Goal: Check status: Check status

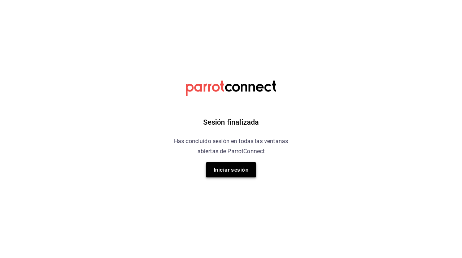
click at [227, 171] on button "Iniciar sesión" at bounding box center [231, 169] width 51 height 15
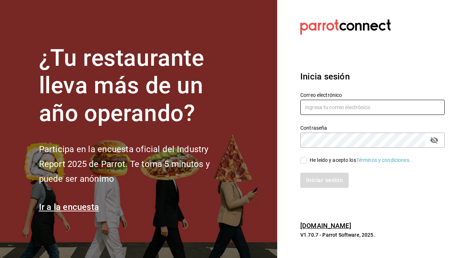
type input "[EMAIL_ADDRESS][DOMAIN_NAME]"
click at [306, 162] on input "He leído y acepto los Términos y condiciones." at bounding box center [303, 160] width 7 height 7
checkbox input "true"
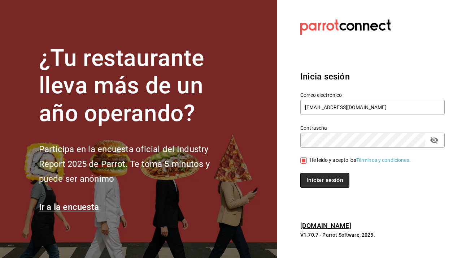
click at [312, 176] on button "Iniciar sesión" at bounding box center [324, 180] width 49 height 15
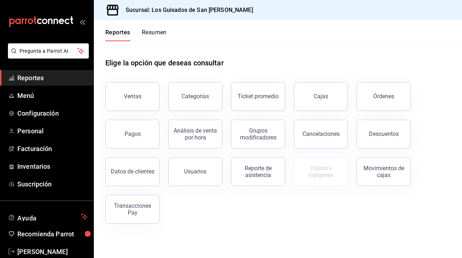
click at [158, 35] on button "Resumen" at bounding box center [154, 35] width 25 height 12
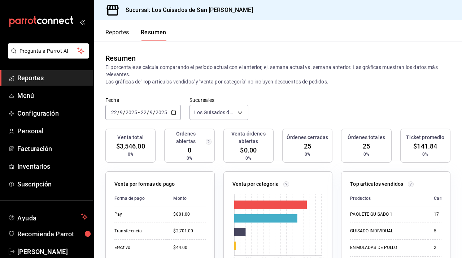
click at [174, 114] on \(Stroke\) "button" at bounding box center [174, 113] width 4 height 4
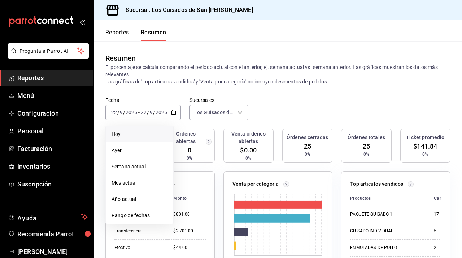
click at [145, 136] on span "Hoy" at bounding box center [140, 134] width 56 height 8
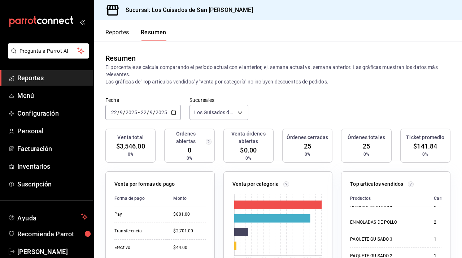
click at [173, 113] on icon "button" at bounding box center [173, 112] width 5 height 5
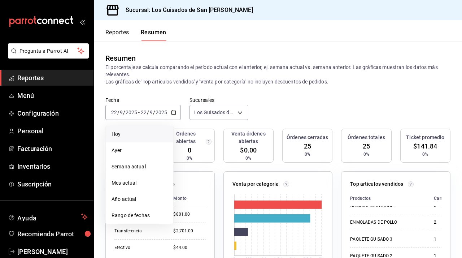
click at [147, 137] on span "Hoy" at bounding box center [140, 134] width 56 height 8
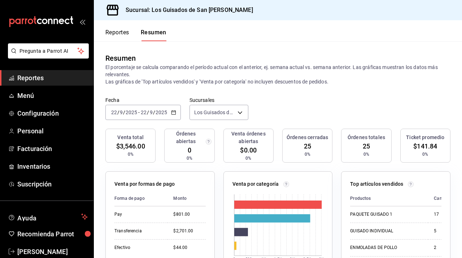
click at [169, 111] on div "2025-09-22 22 / 9 / 2025 - 2025-09-22 22 / 9 / 2025" at bounding box center [142, 112] width 75 height 15
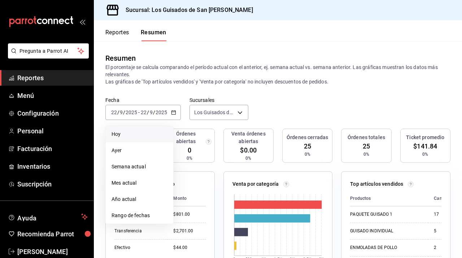
click at [142, 130] on span "Hoy" at bounding box center [140, 134] width 56 height 8
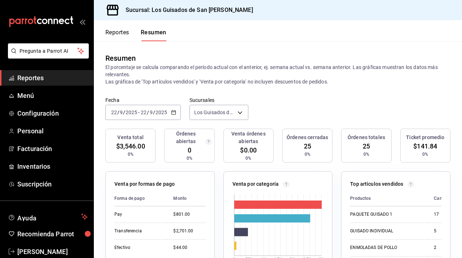
click at [168, 111] on div "2025-09-22 22 / 9 / 2025 - 2025-09-22 22 / 9 / 2025" at bounding box center [142, 112] width 75 height 15
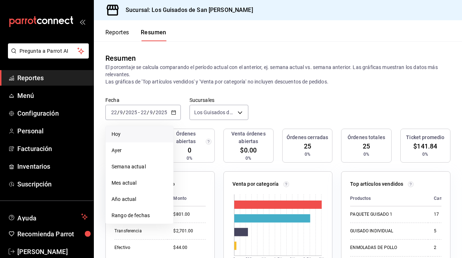
click at [140, 133] on span "Hoy" at bounding box center [140, 134] width 56 height 8
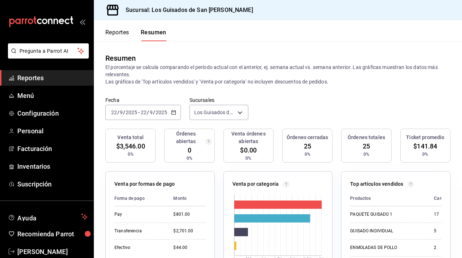
click at [172, 107] on div "2025-09-22 22 / 9 / 2025 - 2025-09-22 22 / 9 / 2025" at bounding box center [142, 112] width 75 height 15
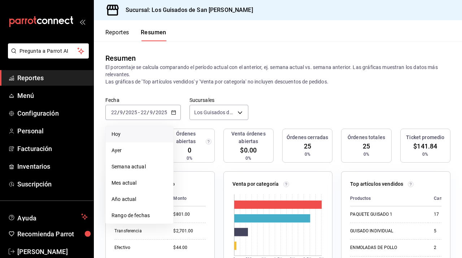
click at [150, 133] on span "Hoy" at bounding box center [140, 134] width 56 height 8
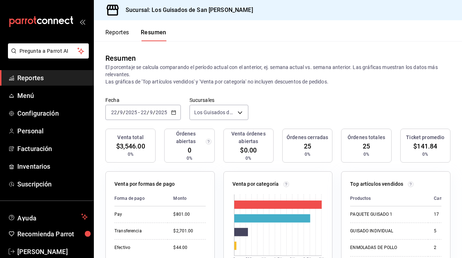
click at [178, 111] on div "2025-09-22 22 / 9 / 2025 - 2025-09-22 22 / 9 / 2025" at bounding box center [142, 112] width 75 height 15
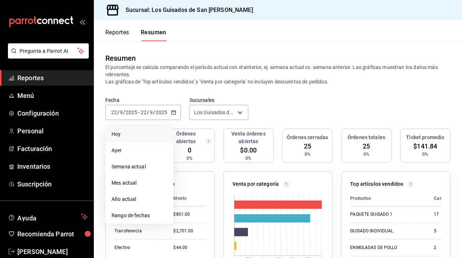
click at [148, 136] on span "Hoy" at bounding box center [140, 134] width 56 height 8
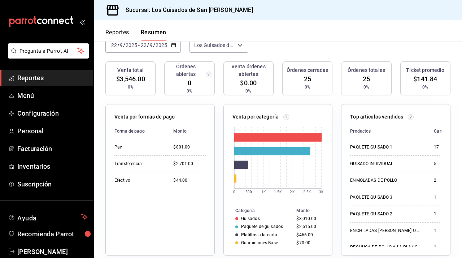
scroll to position [68, 0]
